Goal: Check status

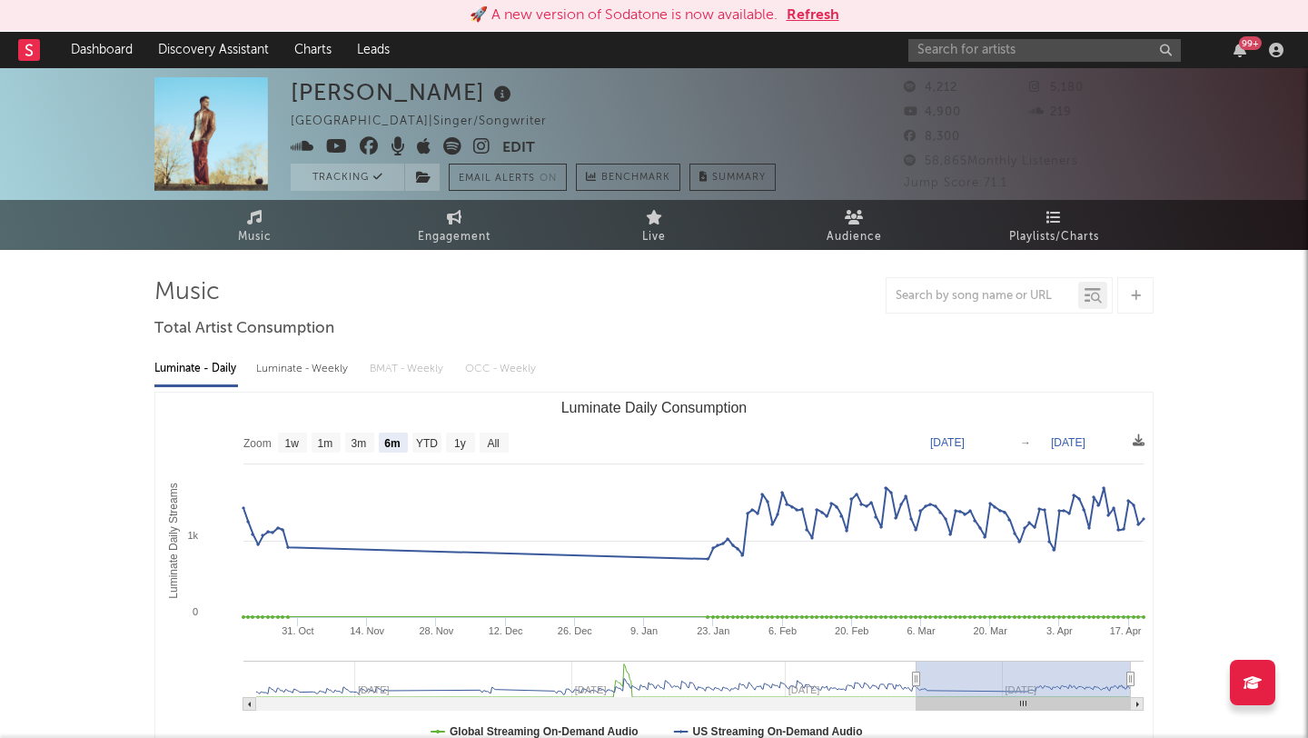
select select "6m"
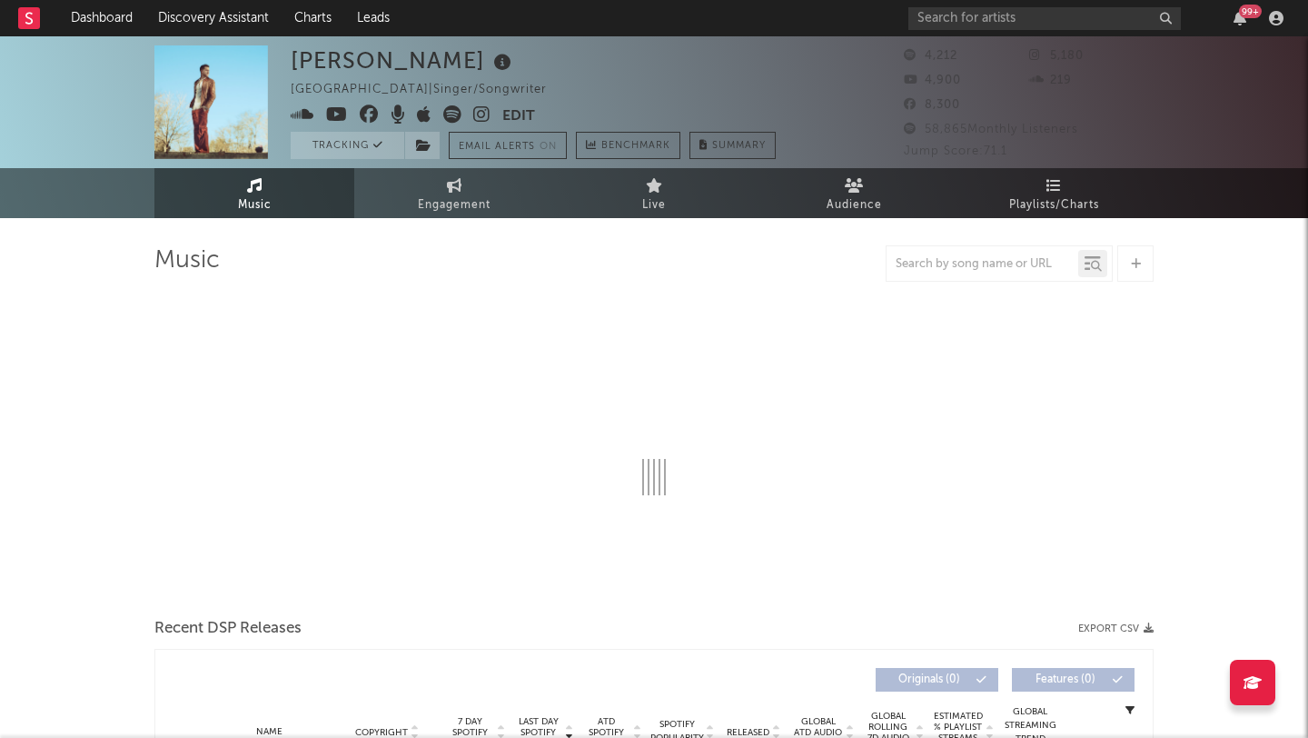
select select "6m"
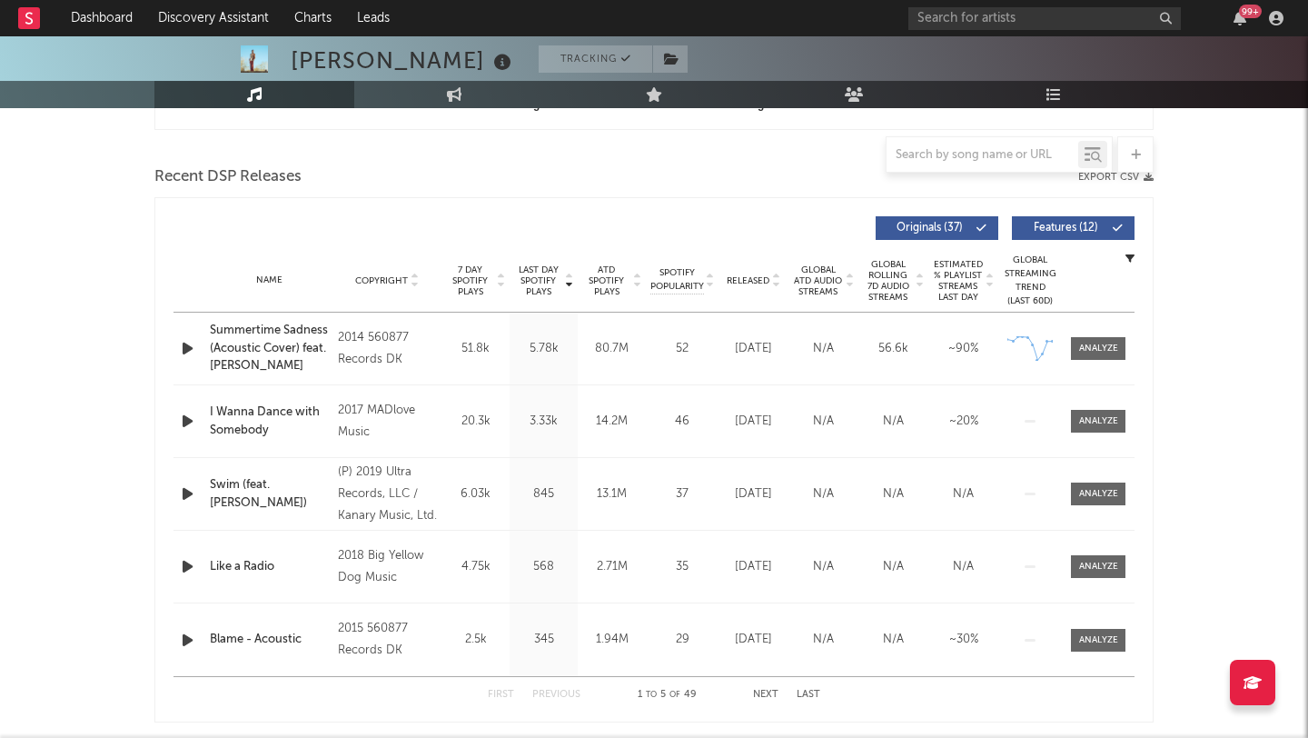
scroll to position [589, 0]
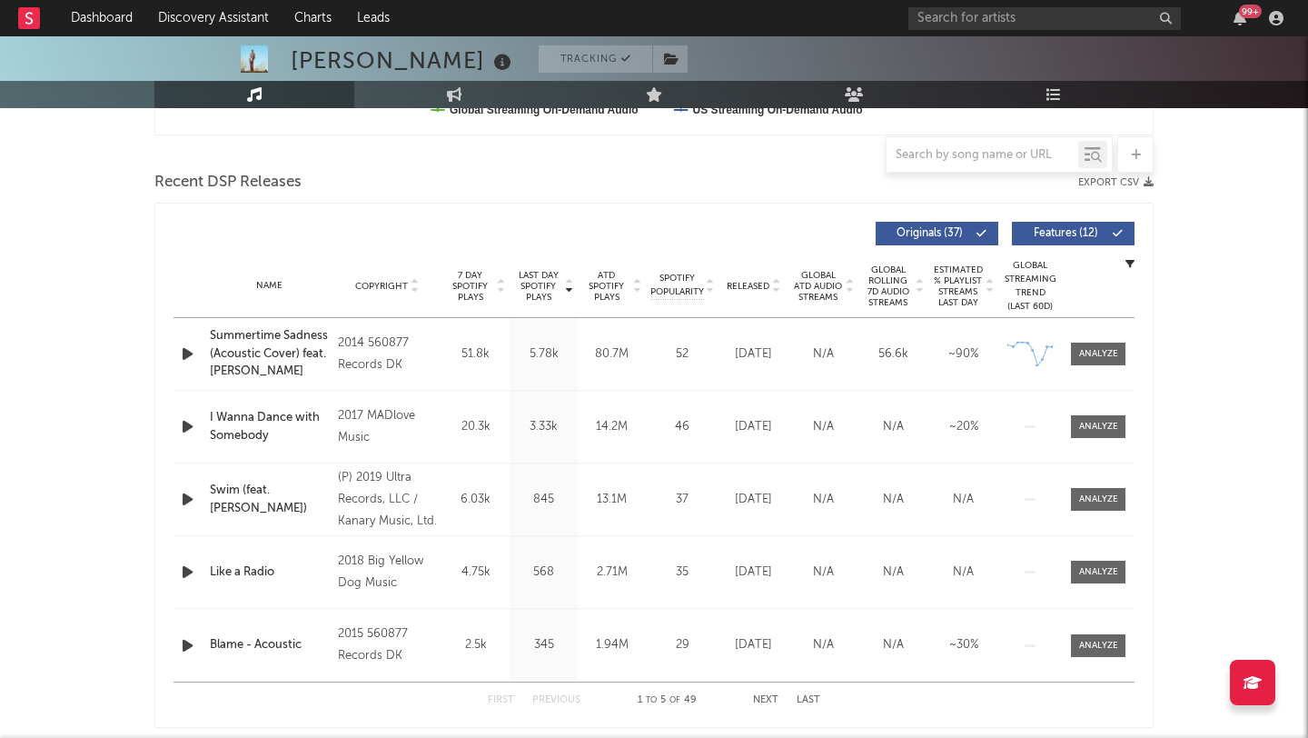
click at [770, 286] on div at bounding box center [774, 286] width 11 height 14
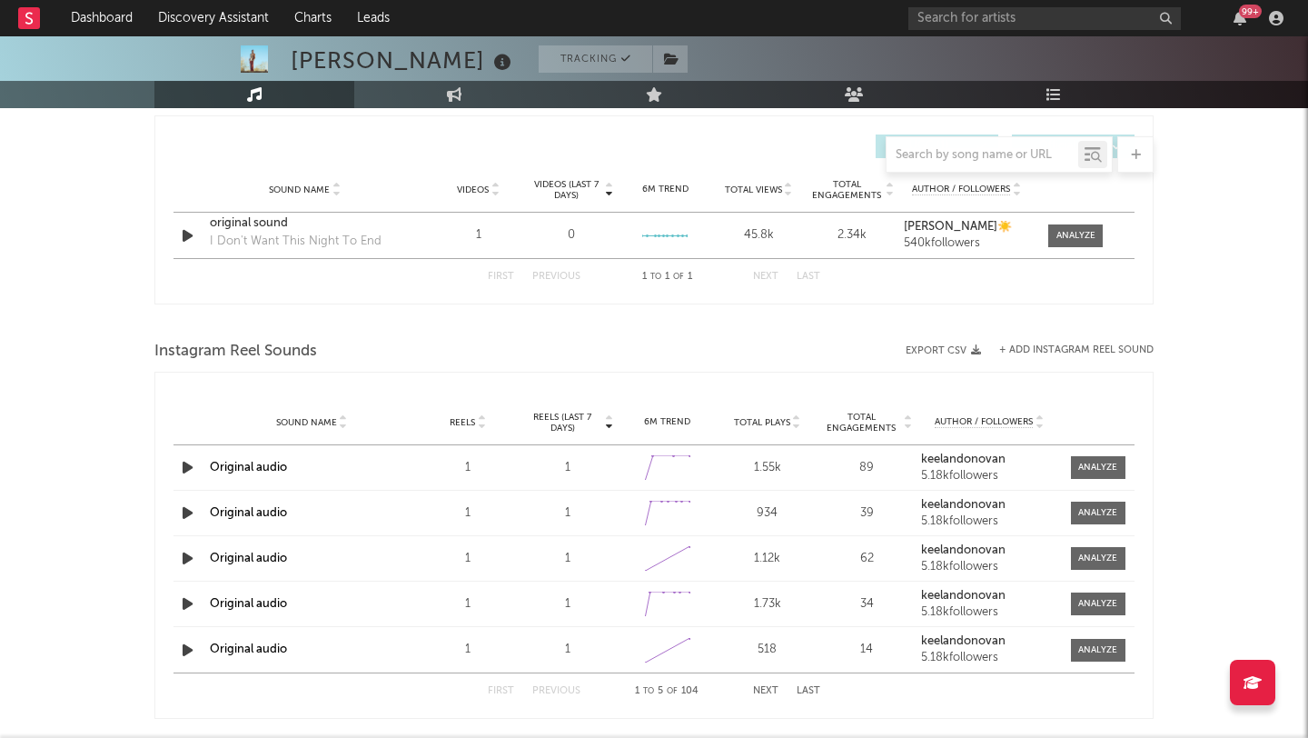
scroll to position [1268, 0]
